Goal: Task Accomplishment & Management: Manage account settings

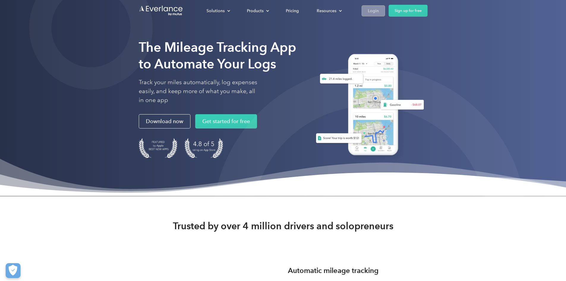
click at [375, 11] on link "Login" at bounding box center [372, 10] width 23 height 11
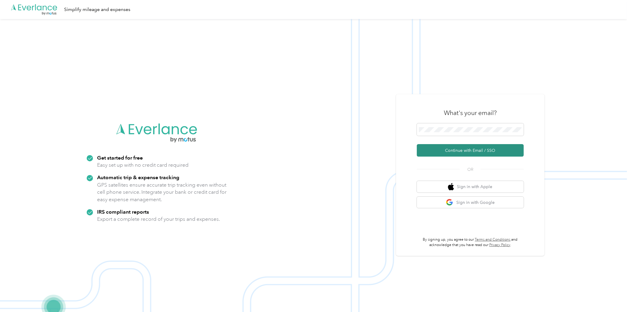
click at [477, 151] on button "Continue with Email / SSO" at bounding box center [470, 150] width 107 height 12
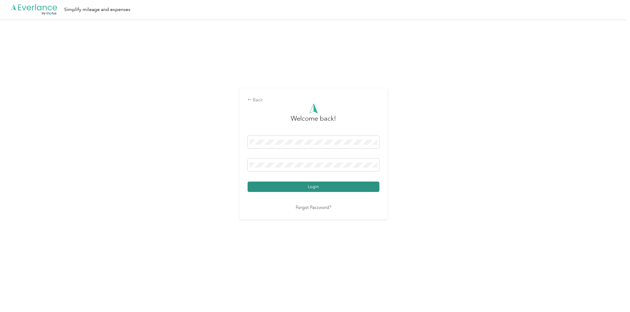
click at [333, 187] on button "Login" at bounding box center [314, 186] width 132 height 10
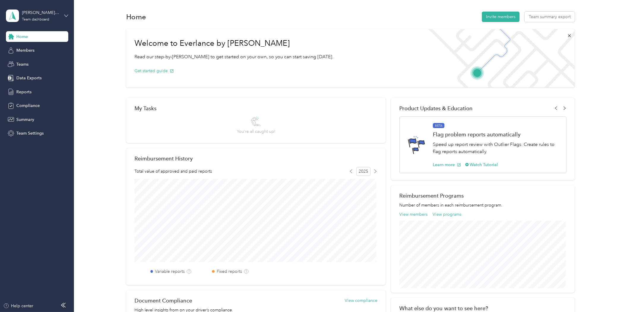
click at [66, 15] on icon at bounding box center [66, 16] width 4 height 4
click at [36, 62] on div "Personal dashboard" at bounding box center [29, 62] width 37 height 6
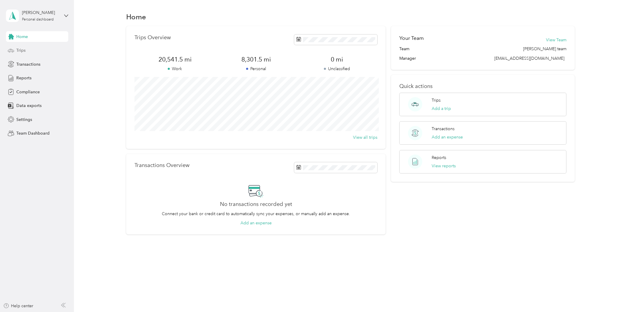
click at [31, 48] on div "Trips" at bounding box center [37, 50] width 62 height 11
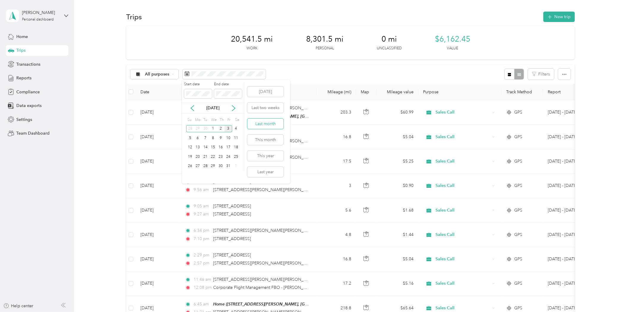
click at [271, 123] on button "Last month" at bounding box center [265, 123] width 36 height 10
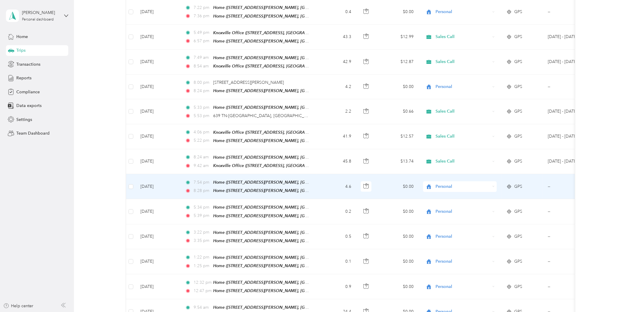
scroll to position [132, 0]
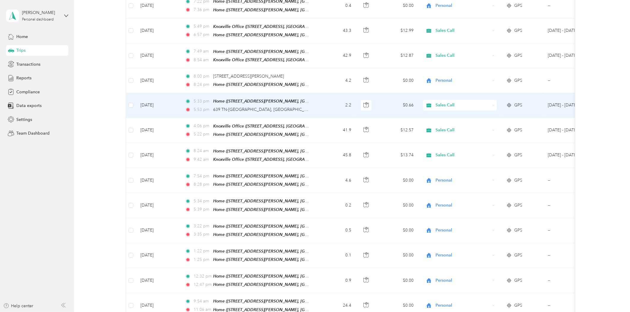
click at [493, 104] on icon at bounding box center [493, 105] width 3 height 3
click at [464, 124] on li "Personal" at bounding box center [460, 121] width 74 height 10
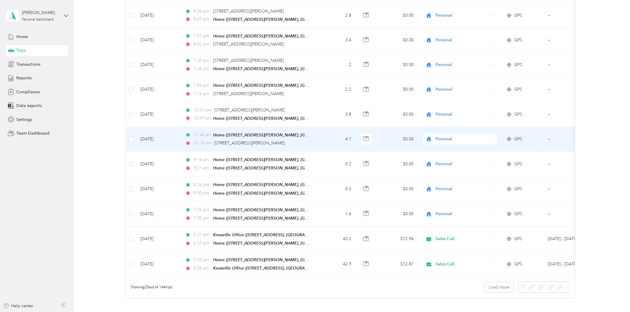
scroll to position [462, 0]
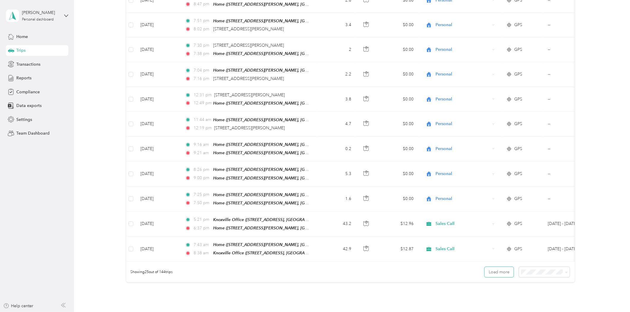
drag, startPoint x: 498, startPoint y: 264, endPoint x: 590, endPoint y: 195, distance: 115.2
click at [498, 267] on button "Load more" at bounding box center [499, 272] width 29 height 10
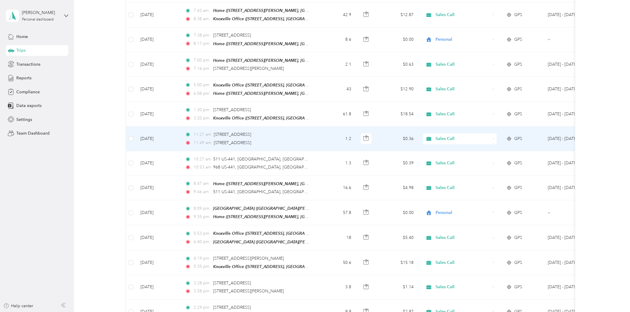
scroll to position [656, 0]
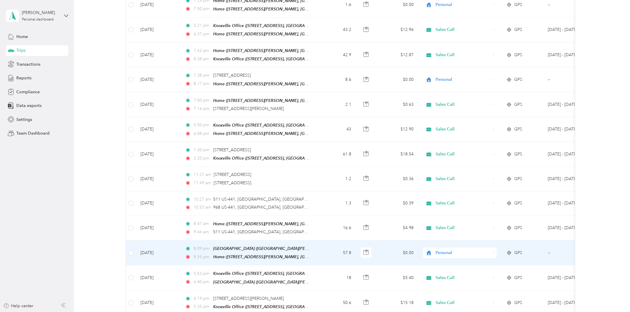
click at [490, 249] on span "Personal" at bounding box center [463, 252] width 54 height 7
click at [451, 249] on span "Sales Call" at bounding box center [465, 249] width 55 height 6
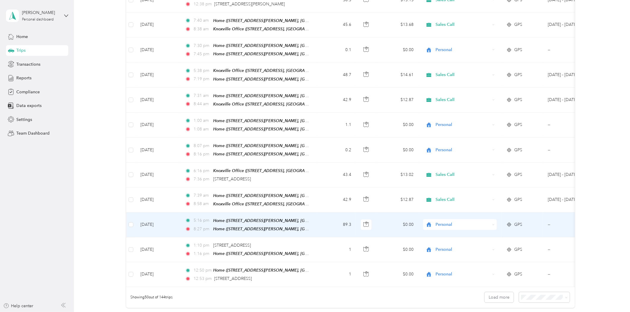
scroll to position [1052, 0]
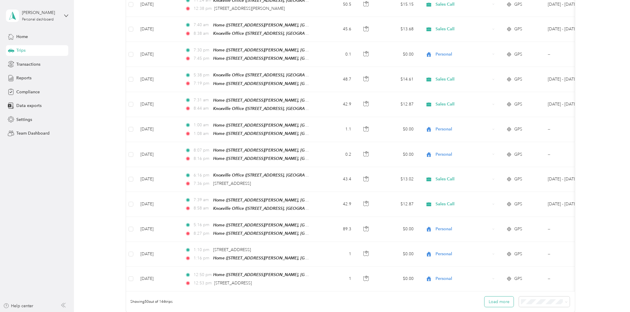
click at [493, 296] on button "Load more" at bounding box center [499, 301] width 29 height 10
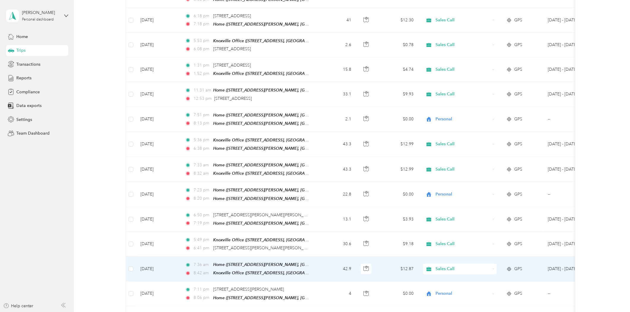
scroll to position [1646, 0]
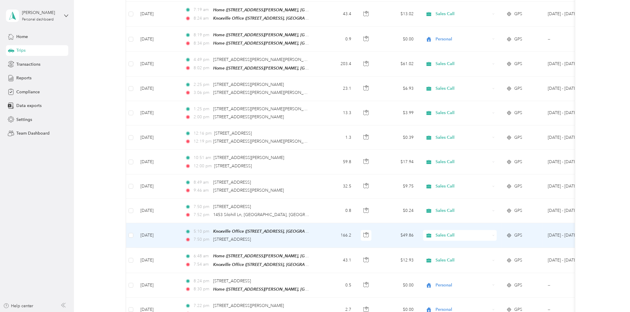
scroll to position [2305, 0]
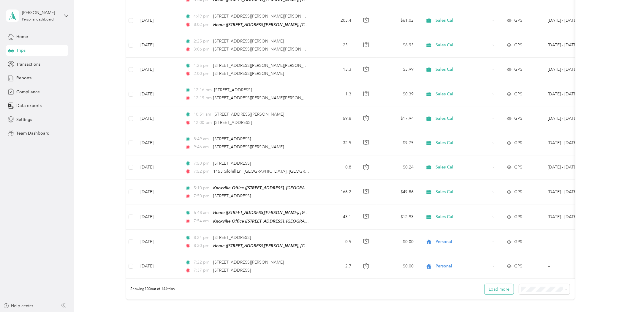
click at [494, 284] on button "Load more" at bounding box center [499, 289] width 29 height 10
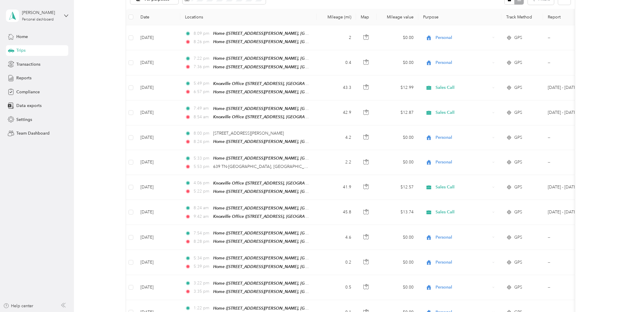
scroll to position [0, 0]
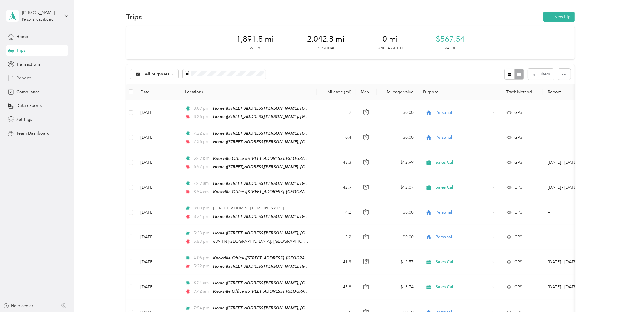
click at [22, 79] on span "Reports" at bounding box center [23, 78] width 15 height 6
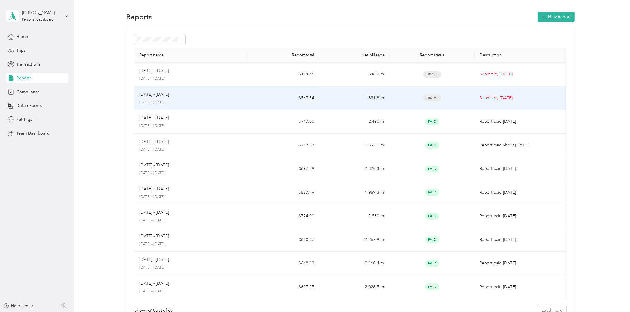
click at [156, 96] on p "Sep 1 - 30, 2025" at bounding box center [154, 94] width 30 height 7
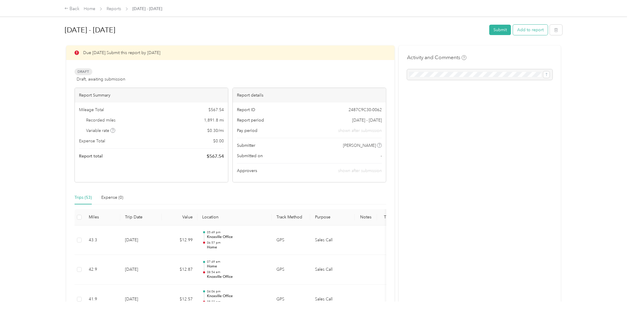
click at [534, 31] on button "Add to report" at bounding box center [530, 30] width 35 height 10
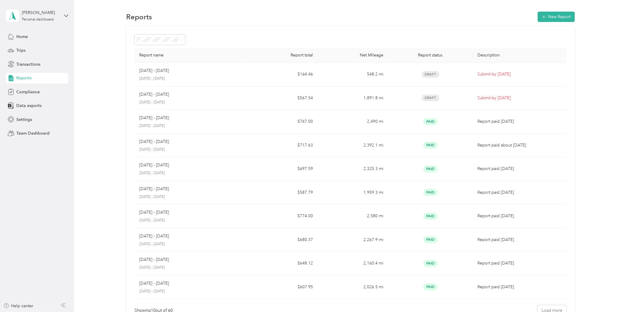
click at [23, 79] on span "Reports" at bounding box center [23, 78] width 15 height 6
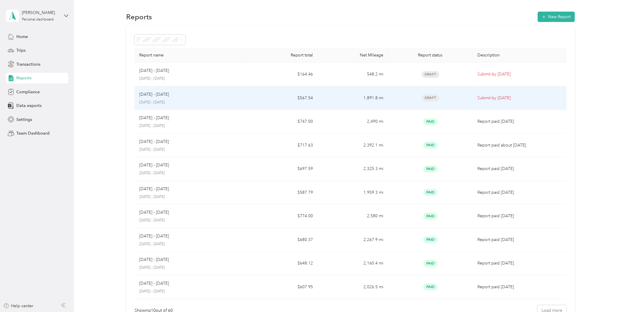
click at [182, 99] on div "Sep 1 - 30, 2025 September 1 - 30, 2025" at bounding box center [190, 98] width 103 height 14
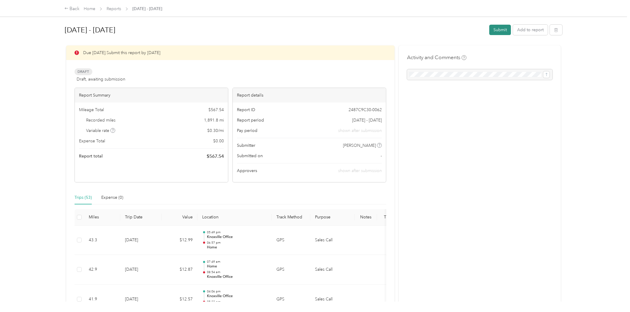
click at [503, 30] on button "Submit" at bounding box center [500, 30] width 22 height 10
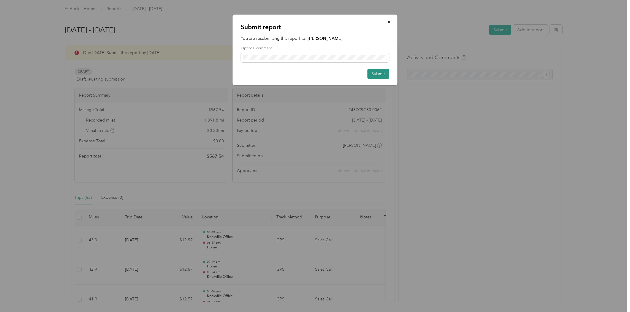
click at [378, 73] on button "Submit" at bounding box center [379, 74] width 22 height 10
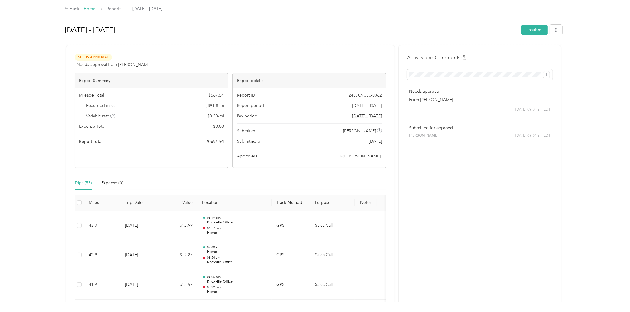
click at [88, 8] on link "Home" at bounding box center [90, 8] width 12 height 5
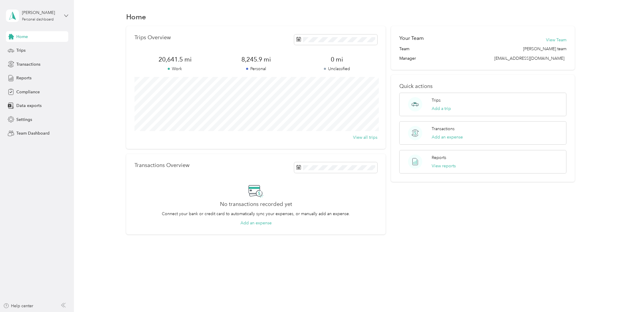
click at [65, 14] on icon at bounding box center [66, 16] width 4 height 4
click at [31, 46] on div "Team dashboard" at bounding box center [27, 48] width 32 height 6
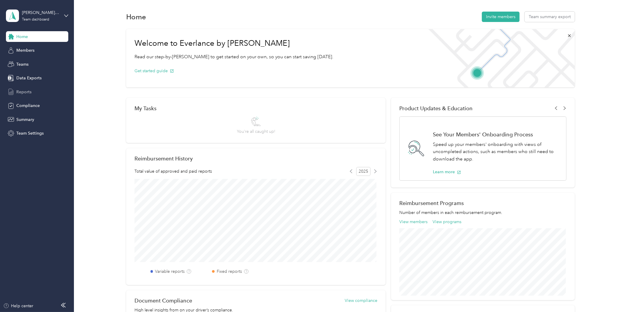
click at [18, 91] on span "Reports" at bounding box center [23, 92] width 15 height 6
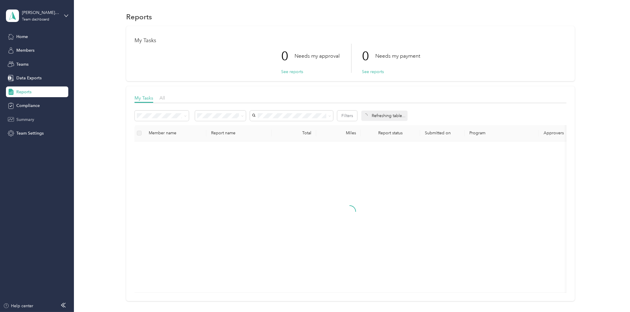
click at [20, 117] on span "Summary" at bounding box center [25, 119] width 18 height 6
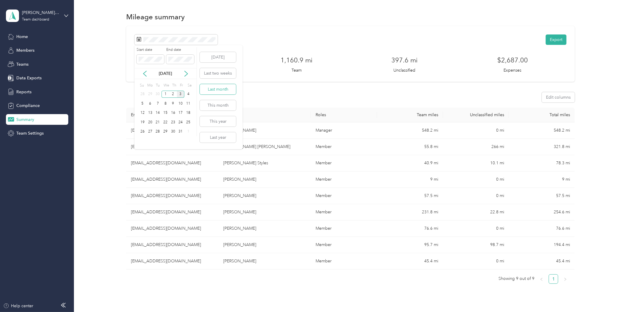
click at [217, 89] on button "Last month" at bounding box center [218, 89] width 36 height 10
